Goal: Check status: Check status

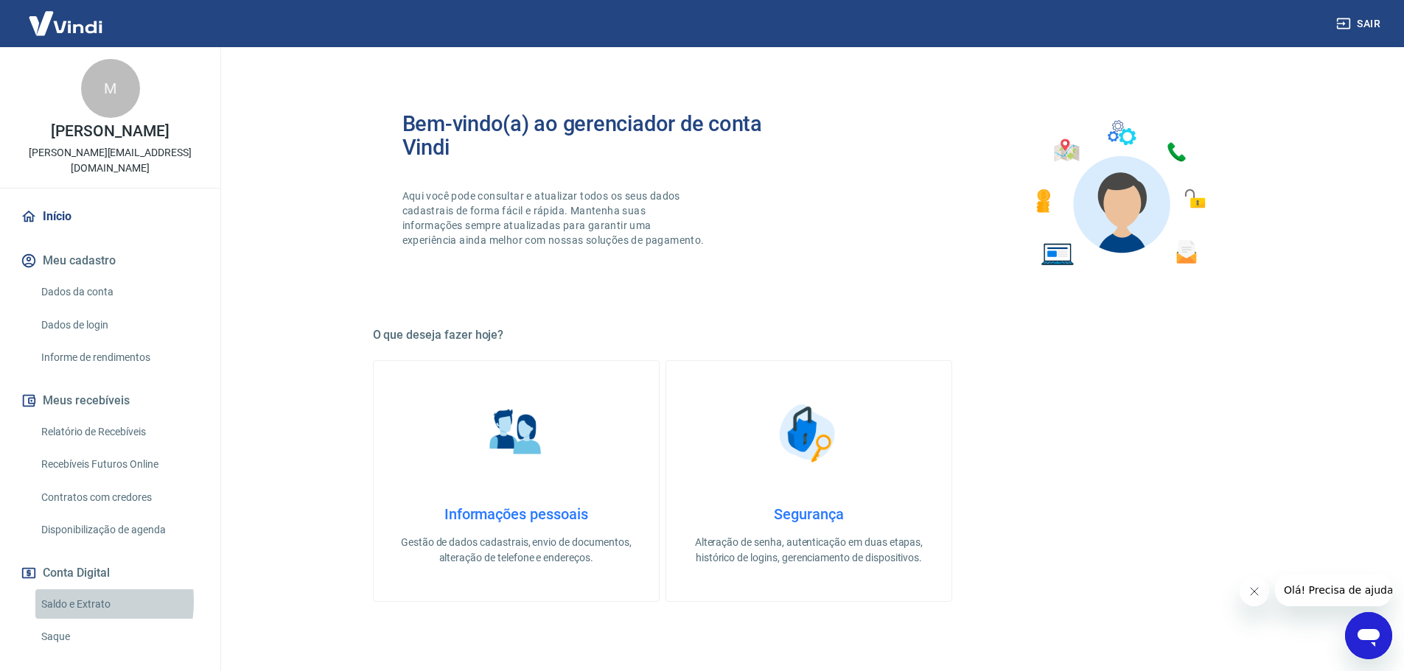
click at [63, 589] on link "Saldo e Extrato" at bounding box center [118, 604] width 167 height 30
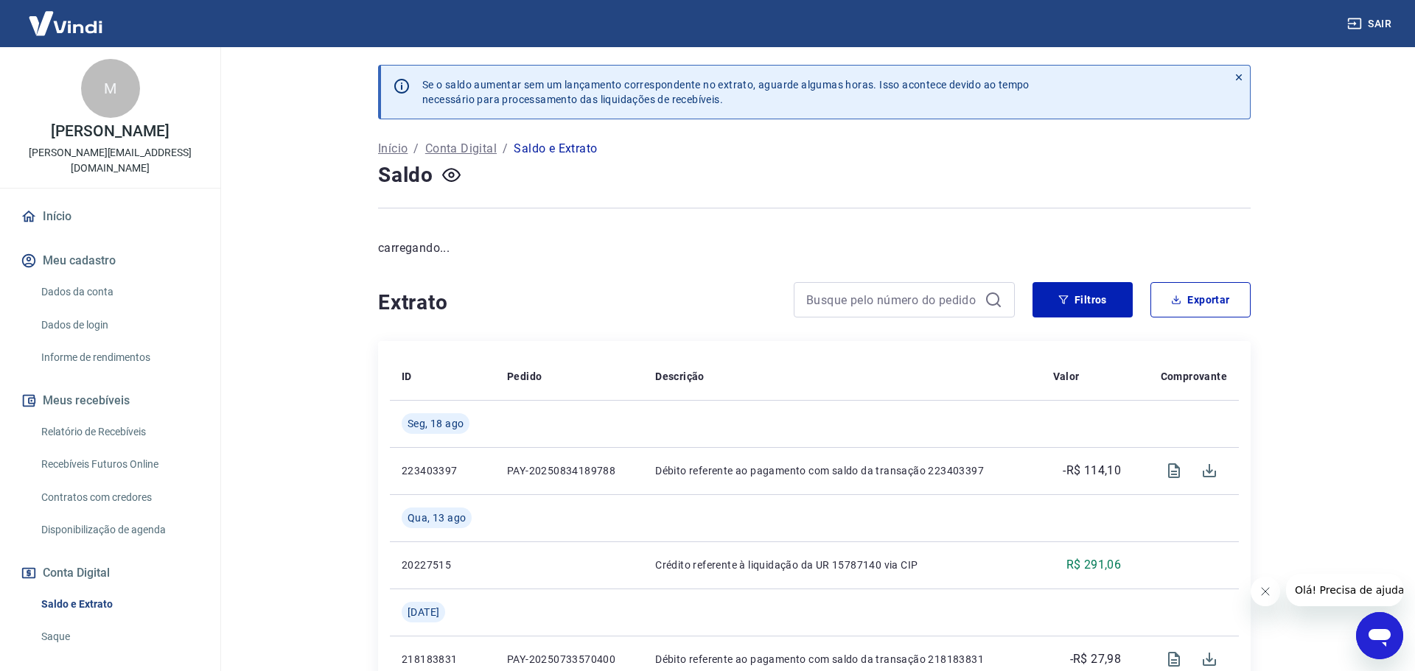
click at [1233, 73] on icon at bounding box center [1238, 77] width 10 height 10
